Goal: Task Accomplishment & Management: Complete application form

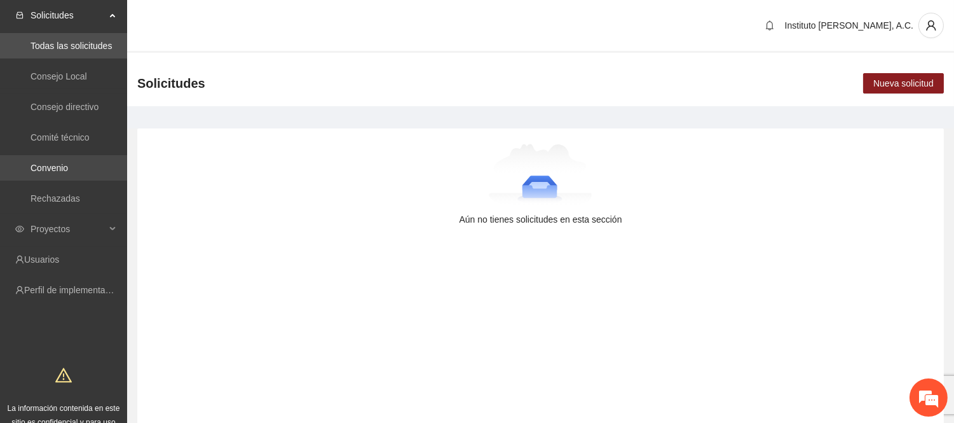
click at [60, 164] on link "Convenio" at bounding box center [50, 168] width 38 height 10
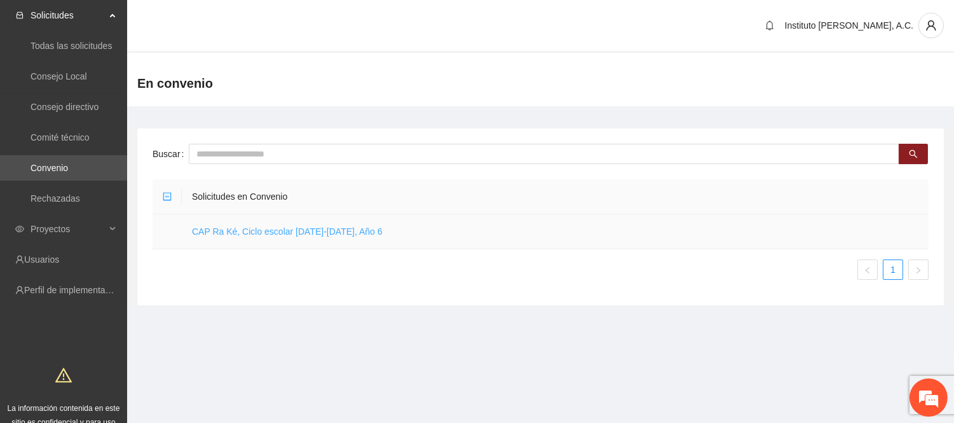
click at [261, 234] on link "CAP Ra Ké, Ciclo escolar [DATE]-[DATE], Año 6" at bounding box center [287, 231] width 191 height 10
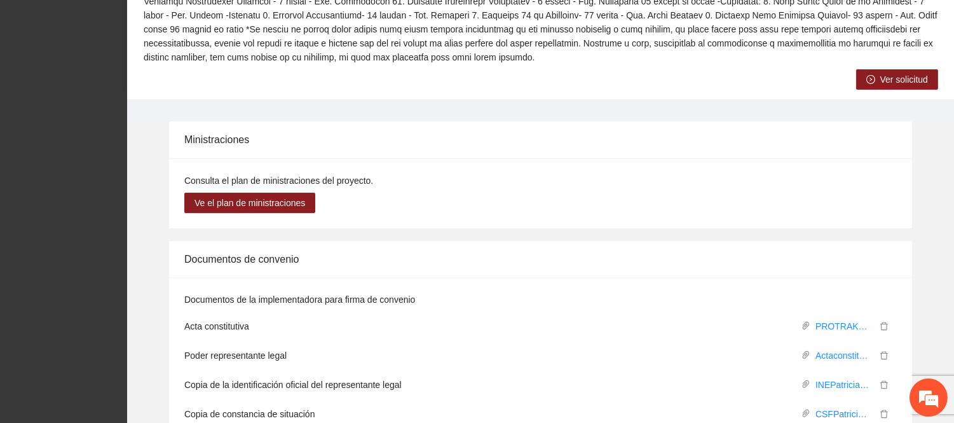
scroll to position [424, 0]
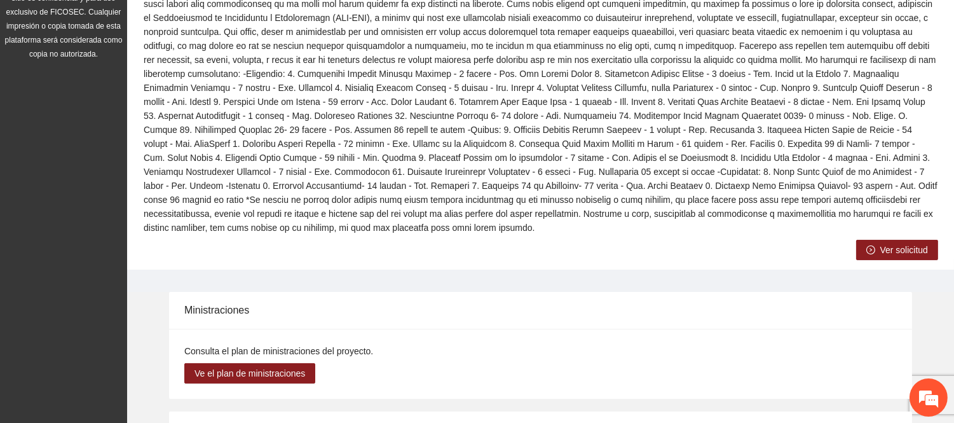
click at [408, 292] on div "Ministraciones" at bounding box center [540, 310] width 713 height 36
drag, startPoint x: 251, startPoint y: 290, endPoint x: 177, endPoint y: 291, distance: 74.4
click at [177, 292] on div "Ministraciones" at bounding box center [540, 310] width 743 height 37
click at [186, 301] on div "Ministraciones" at bounding box center [540, 310] width 713 height 36
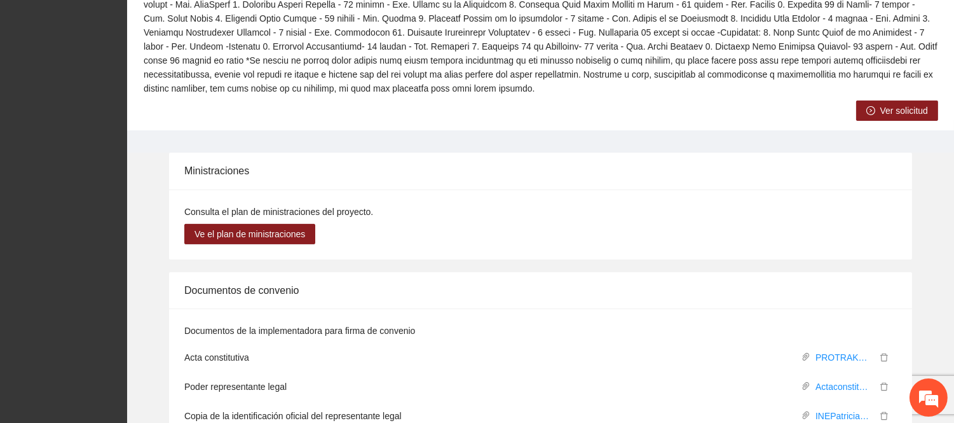
scroll to position [566, 0]
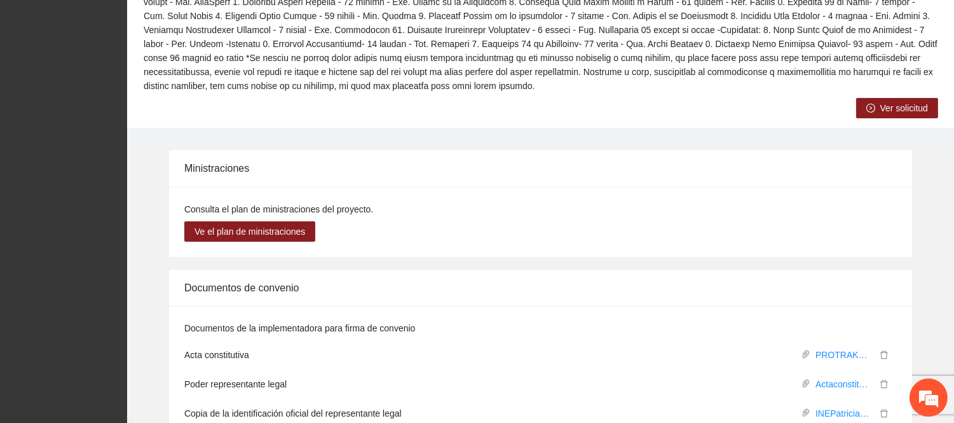
click at [899, 101] on span "Ver solicitud" at bounding box center [904, 108] width 48 height 14
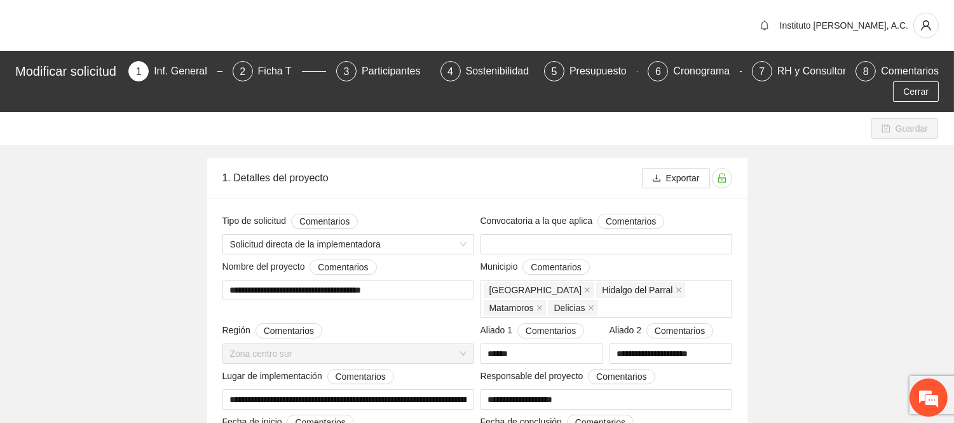
type input "**********"
click at [296, 78] on div "Ficha T" at bounding box center [280, 71] width 44 height 20
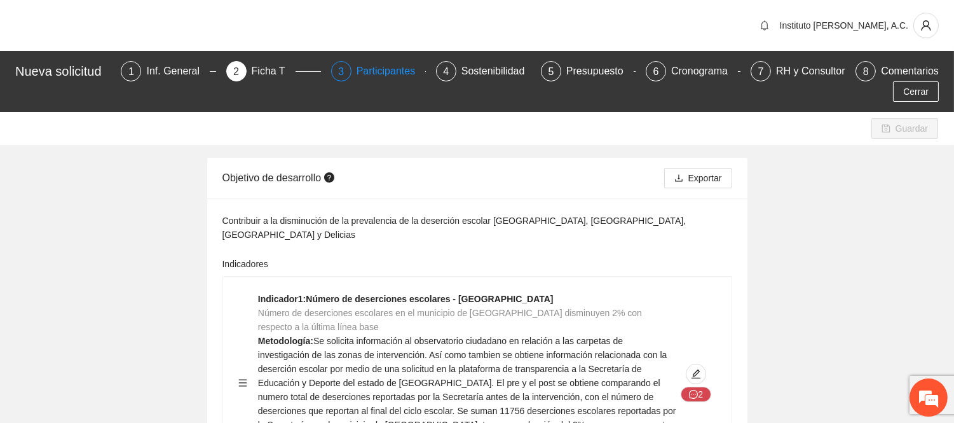
click at [411, 75] on div "Participantes" at bounding box center [391, 71] width 69 height 20
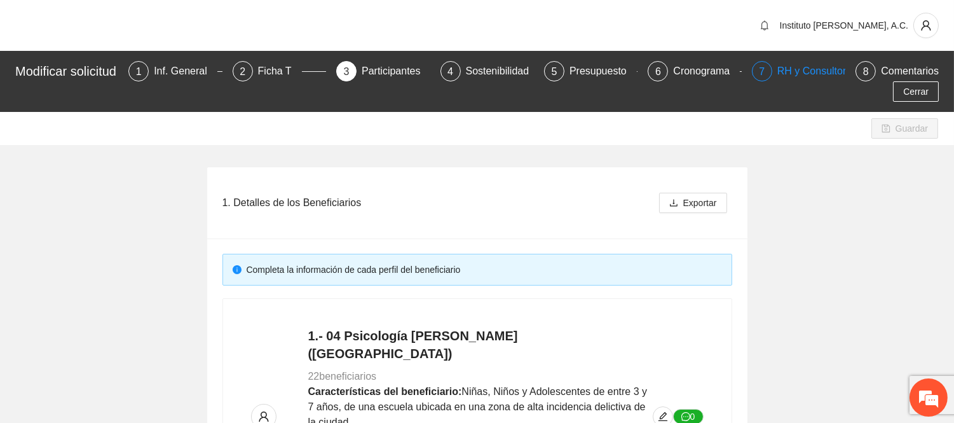
click at [793, 79] on div "RH y Consultores" at bounding box center [822, 71] width 90 height 20
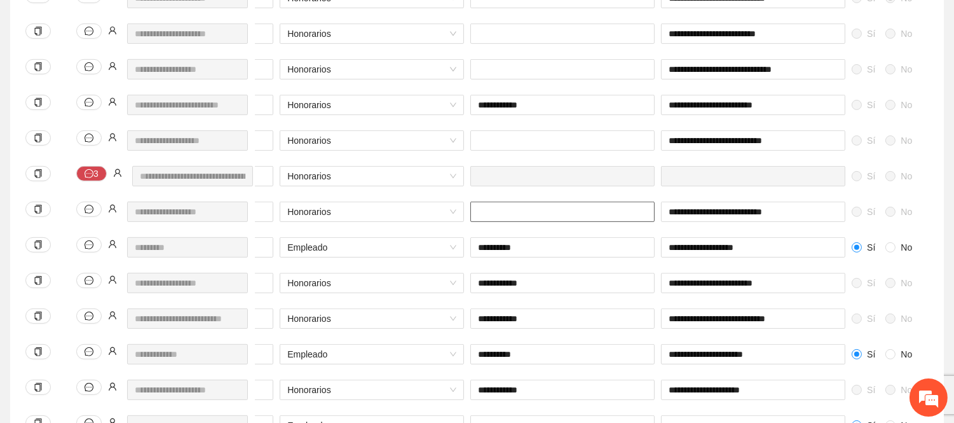
scroll to position [0, 538]
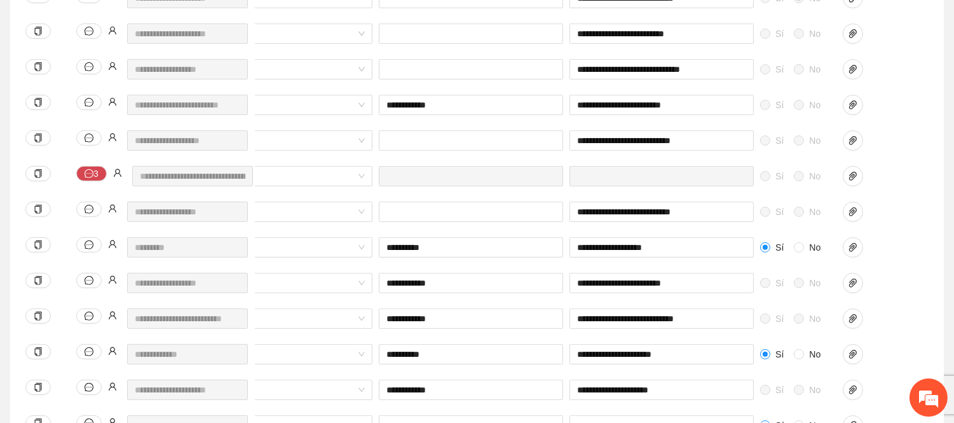
click at [870, 219] on div at bounding box center [871, 212] width 57 height 20
click at [857, 217] on span "paper-clip" at bounding box center [853, 212] width 19 height 10
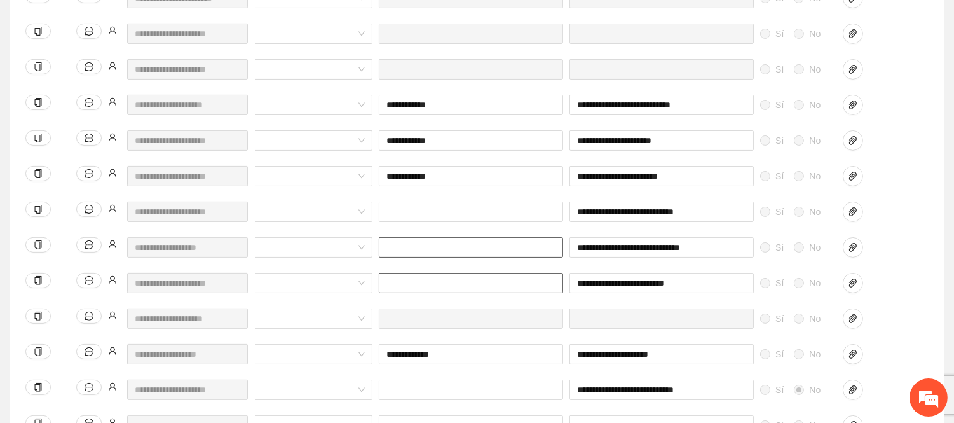
click at [385, 276] on div "**********" at bounding box center [322, 259] width 1208 height 1594
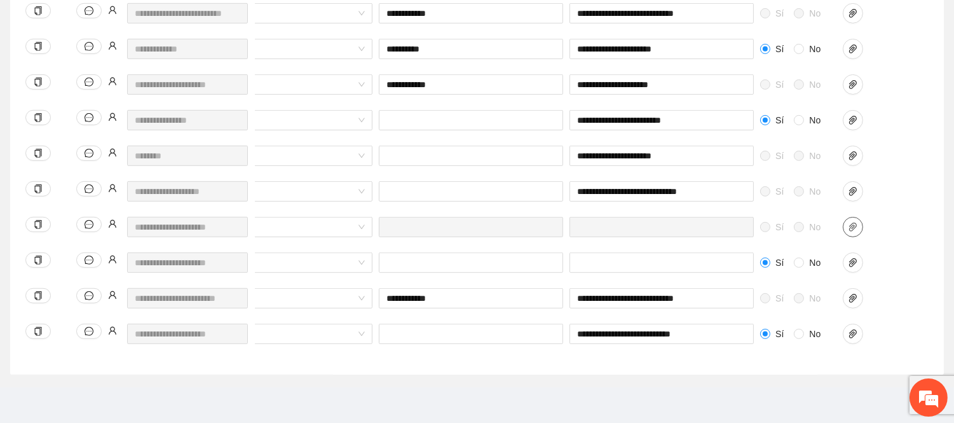
click at [855, 222] on icon "paper-clip" at bounding box center [853, 227] width 10 height 10
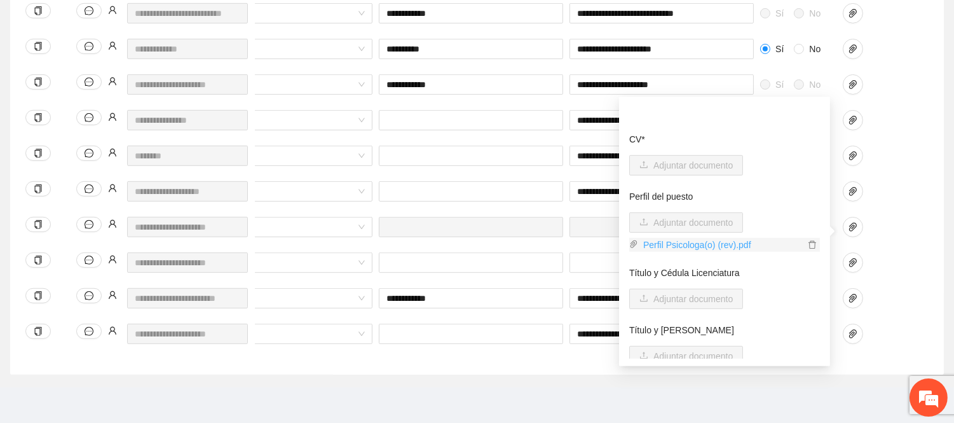
click at [730, 238] on link "Perfil Psicologa(o) (rev).pdf" at bounding box center [721, 245] width 167 height 14
